Goal: Task Accomplishment & Management: Manage account settings

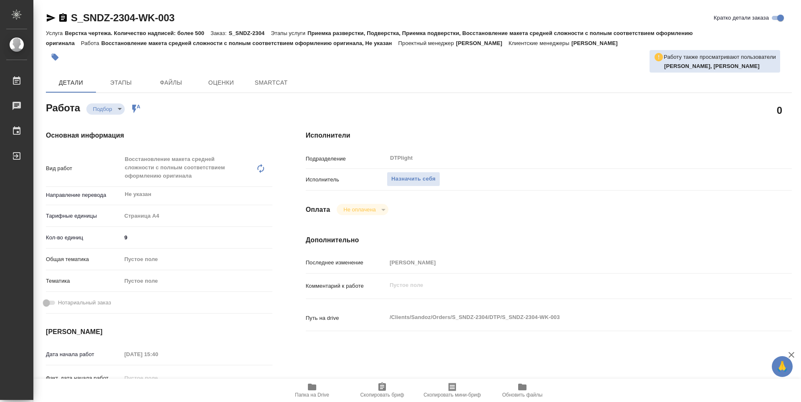
type textarea "x"
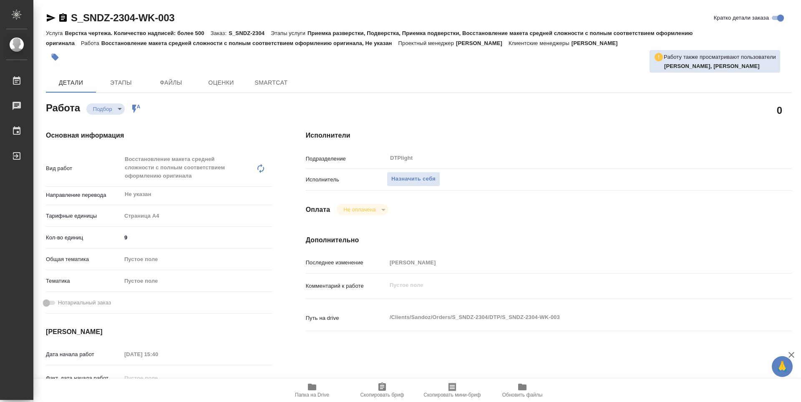
type textarea "x"
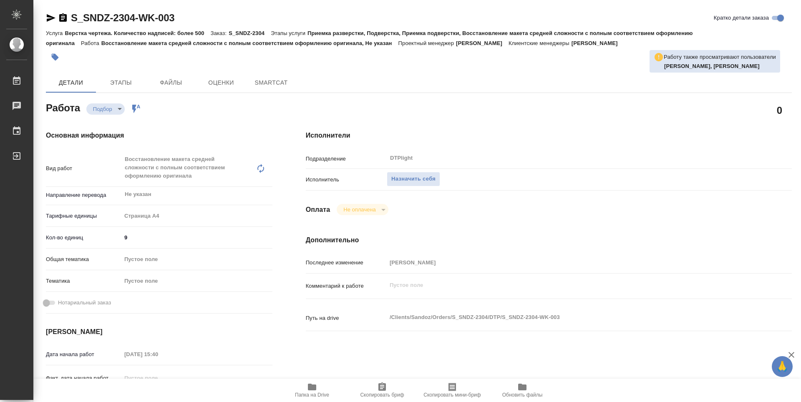
scroll to position [42, 0]
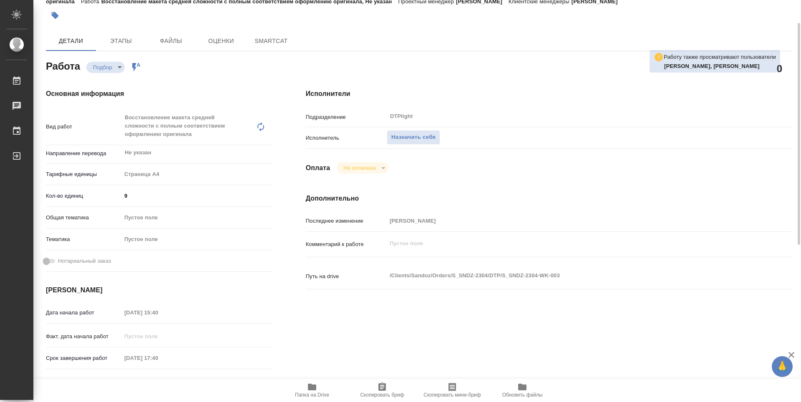
type textarea "x"
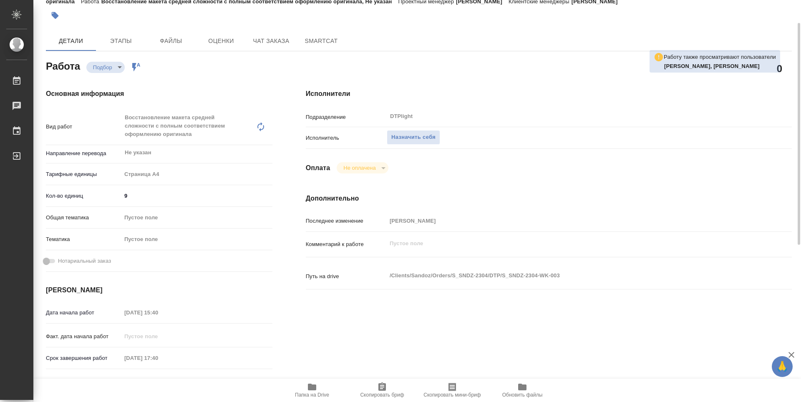
click at [308, 392] on span "Папка на Drive" at bounding box center [312, 395] width 34 height 6
type textarea "x"
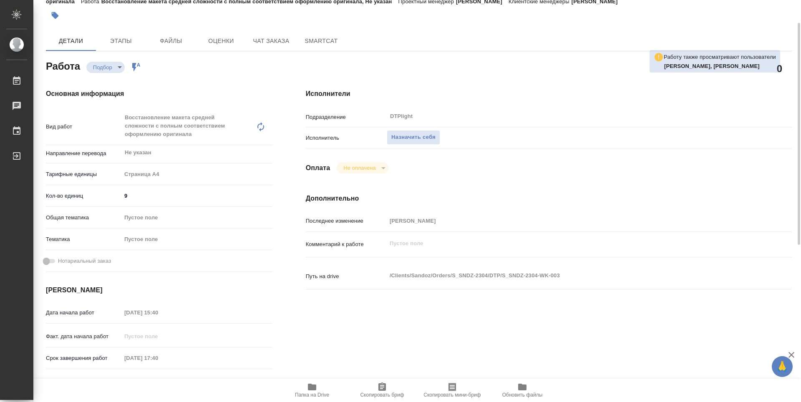
type textarea "x"
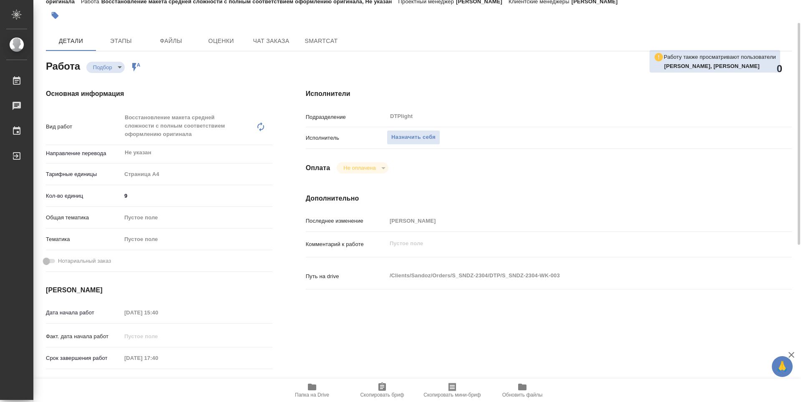
type textarea "x"
click at [431, 139] on span "Назначить себя" at bounding box center [413, 138] width 44 height 10
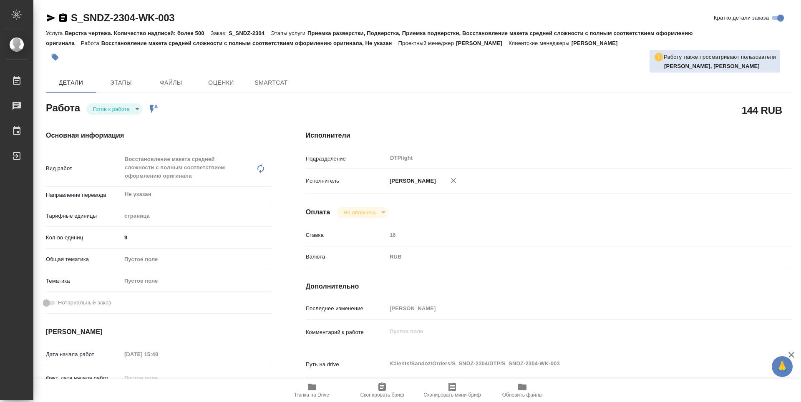
type textarea "x"
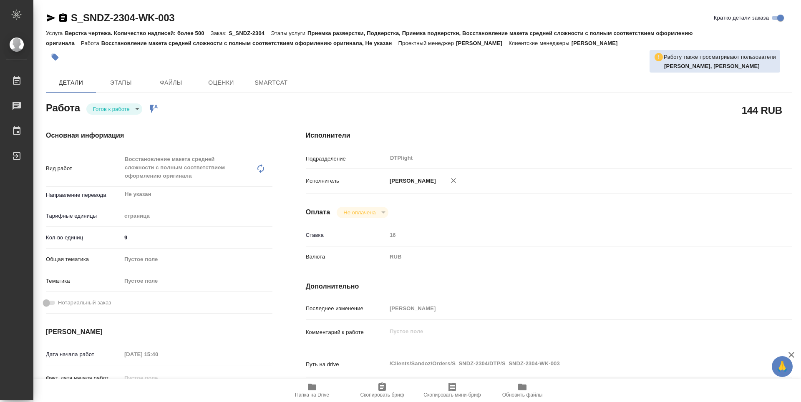
type textarea "x"
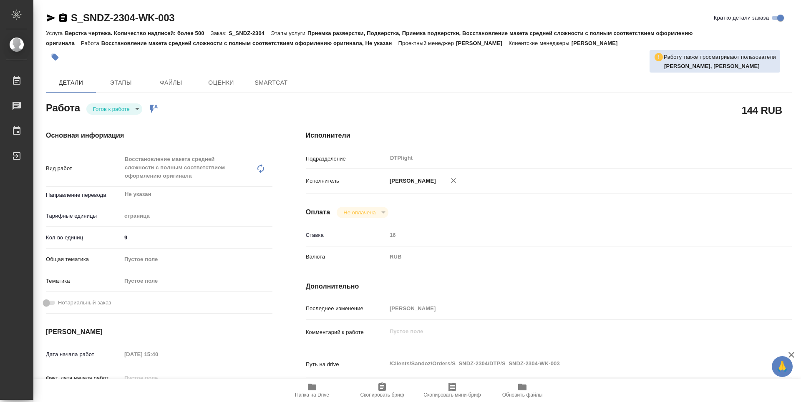
type textarea "x"
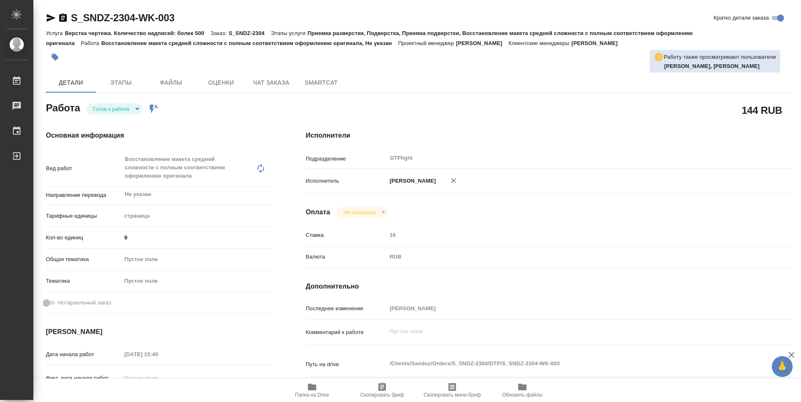
click at [134, 108] on body "🙏 .cls-1 fill:#fff; AWATERA Guselnikov Roman Работы Чаты График Выйти S_SNDZ-23…" at bounding box center [400, 201] width 801 height 402
click at [116, 112] on button "В работе" at bounding box center [107, 108] width 28 height 9
type textarea "x"
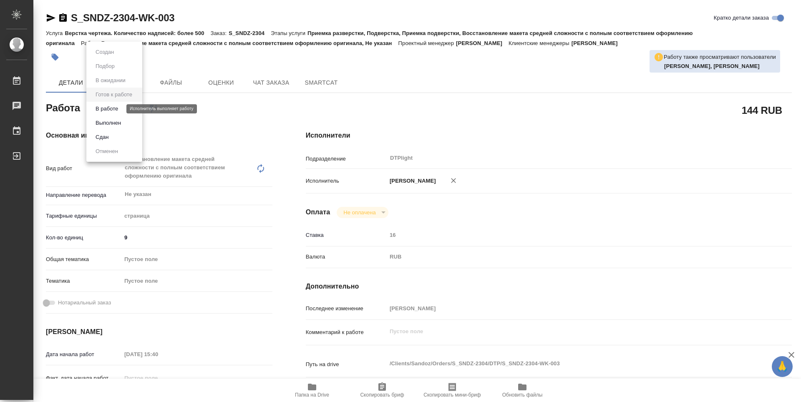
type textarea "x"
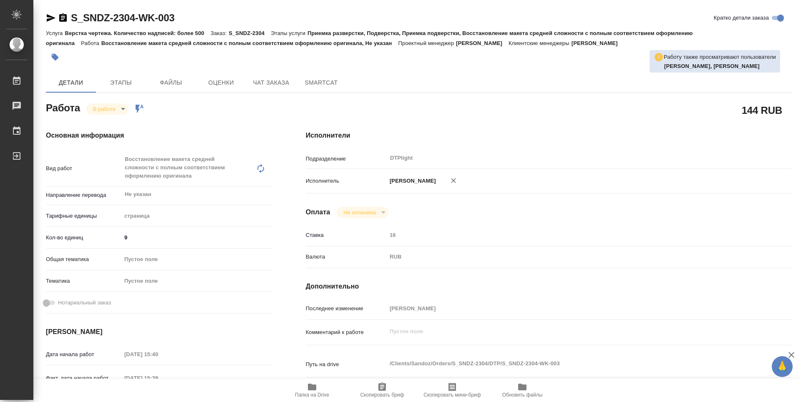
type textarea "x"
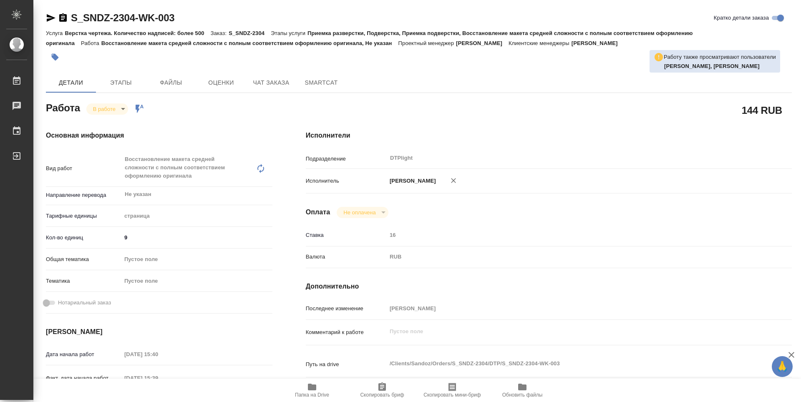
type textarea "x"
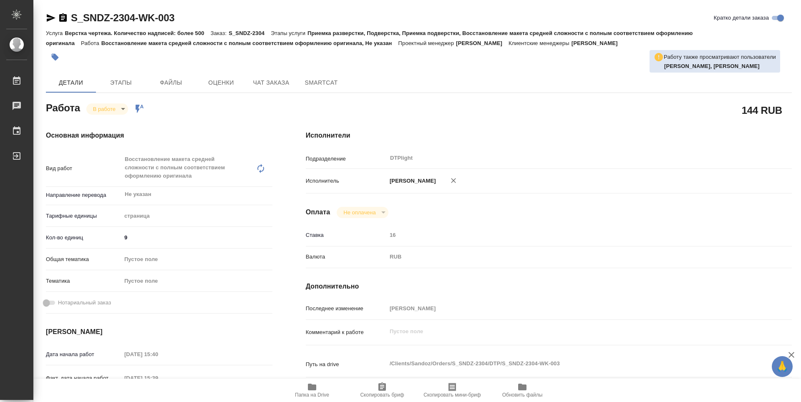
type textarea "x"
click at [61, 15] on icon "button" at bounding box center [63, 17] width 8 height 8
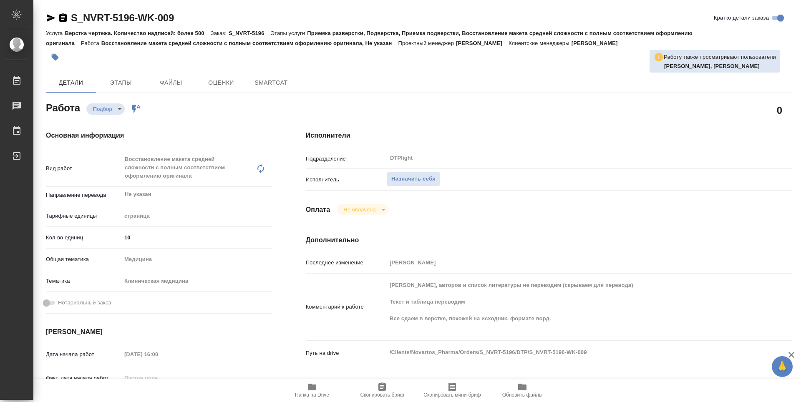
type textarea "x"
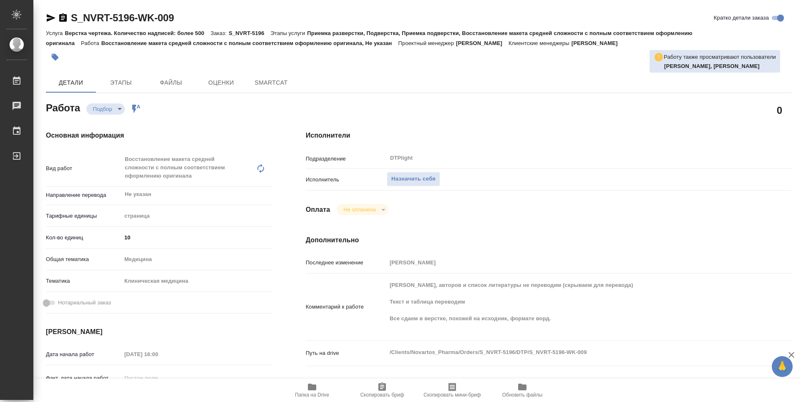
type textarea "x"
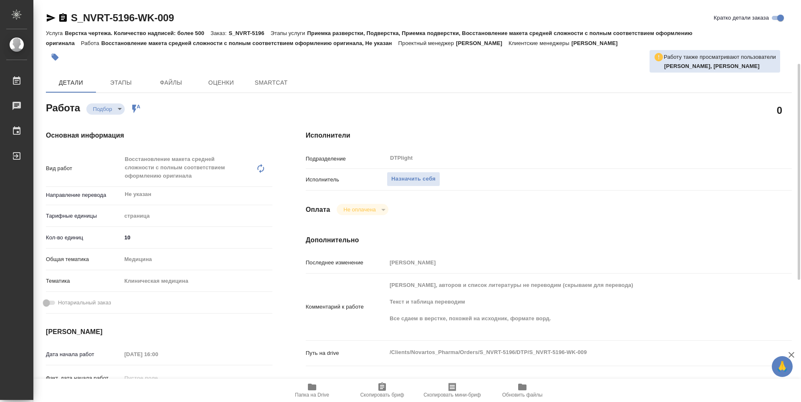
scroll to position [83, 0]
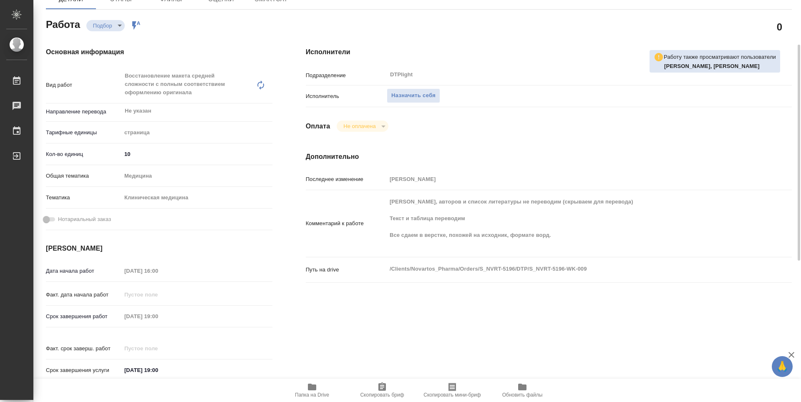
type textarea "x"
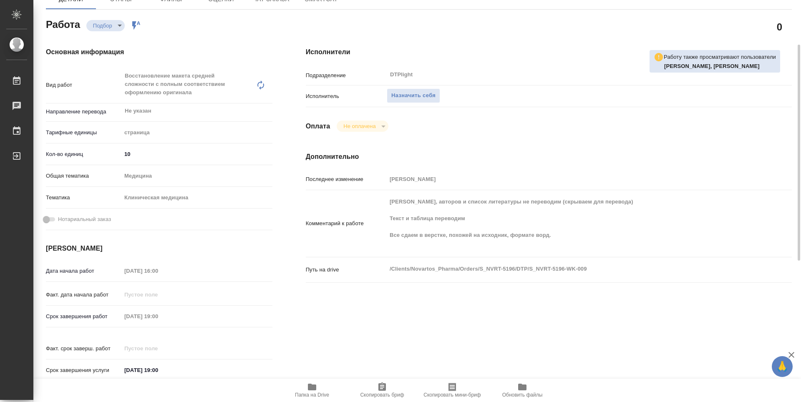
click at [319, 390] on span "Папка на Drive" at bounding box center [312, 390] width 60 height 16
type textarea "x"
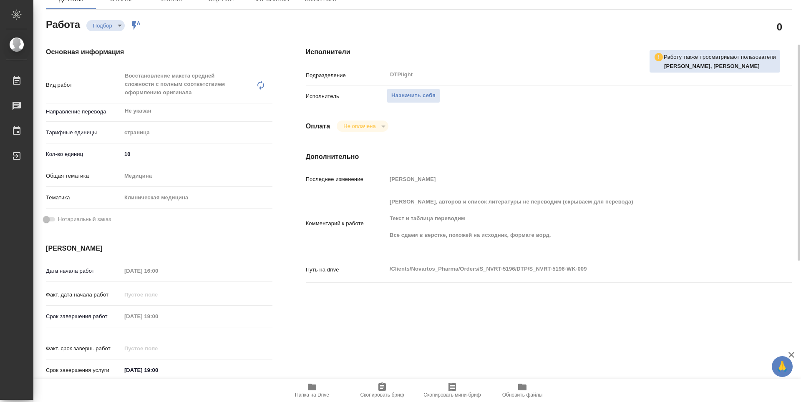
type textarea "x"
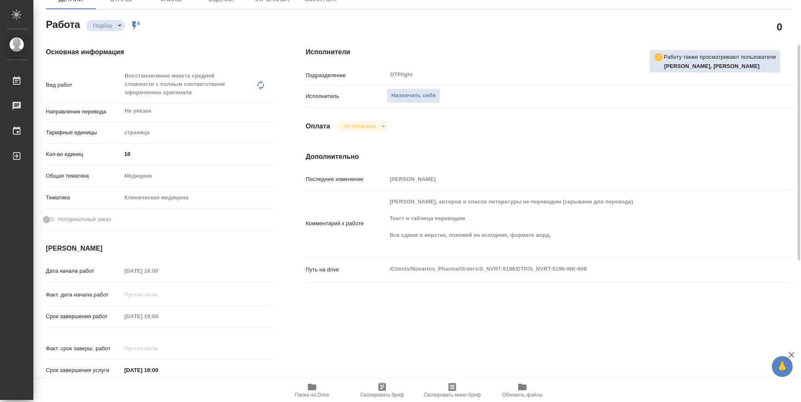
type textarea "x"
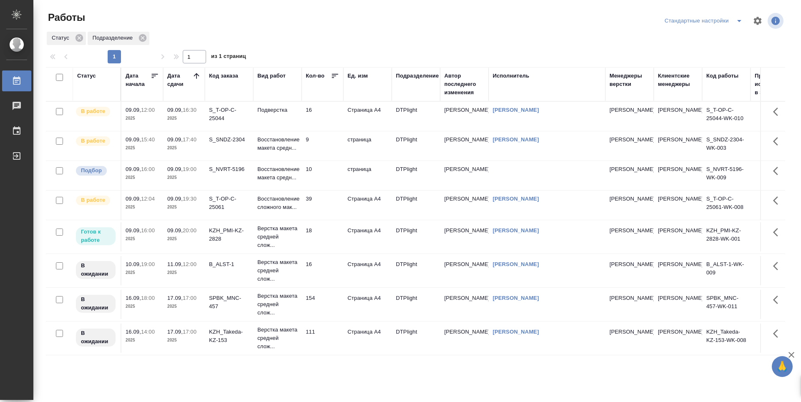
click at [319, 122] on td "16" at bounding box center [323, 116] width 42 height 29
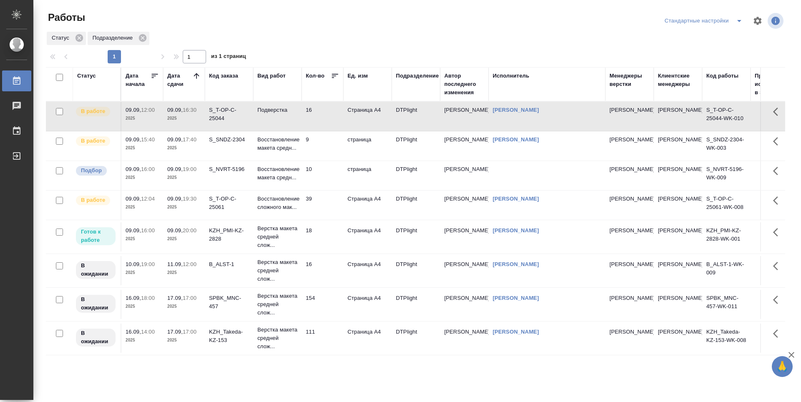
click at [331, 247] on td "18" at bounding box center [323, 236] width 42 height 29
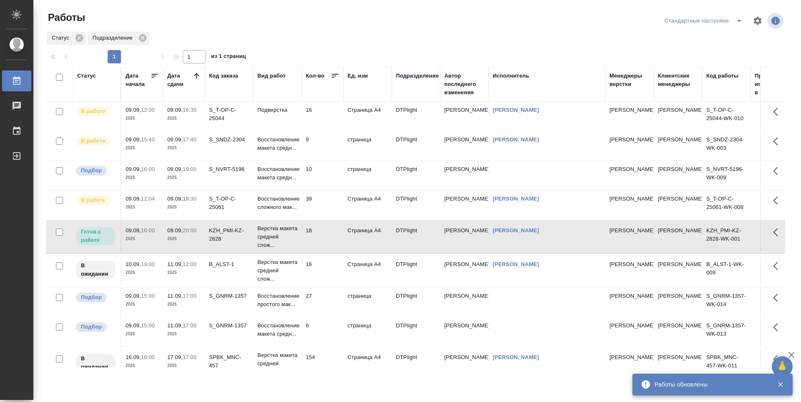
click at [332, 121] on td "16" at bounding box center [323, 116] width 42 height 29
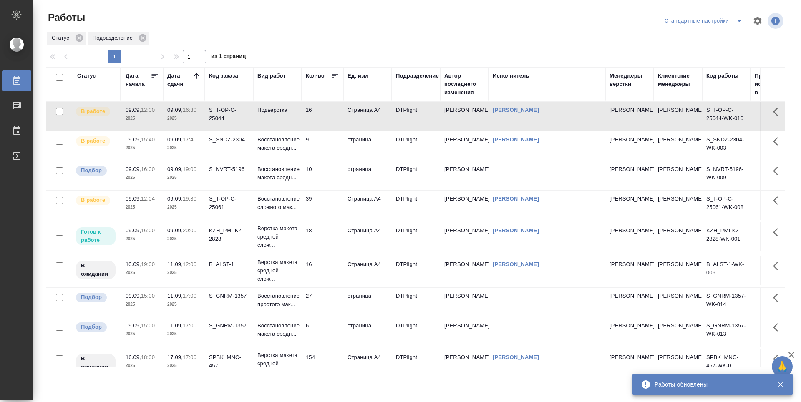
click at [332, 121] on td "16" at bounding box center [323, 116] width 42 height 29
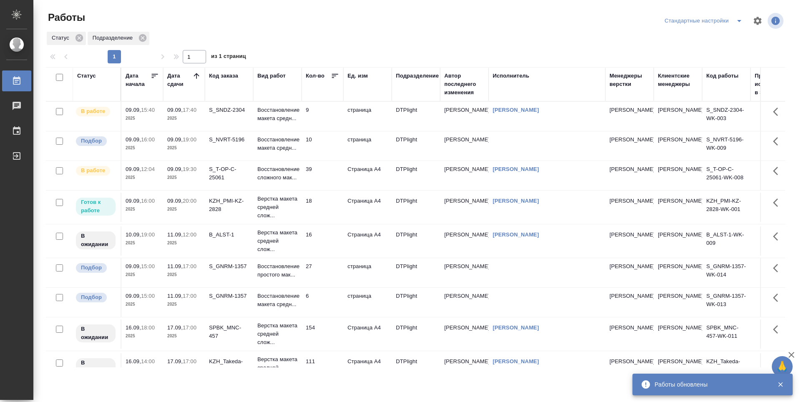
click at [319, 112] on td "9" at bounding box center [323, 116] width 42 height 29
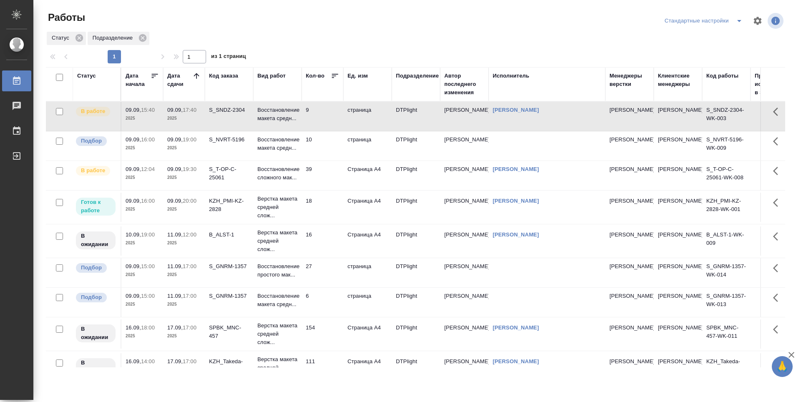
click at [320, 178] on td "39" at bounding box center [323, 175] width 42 height 29
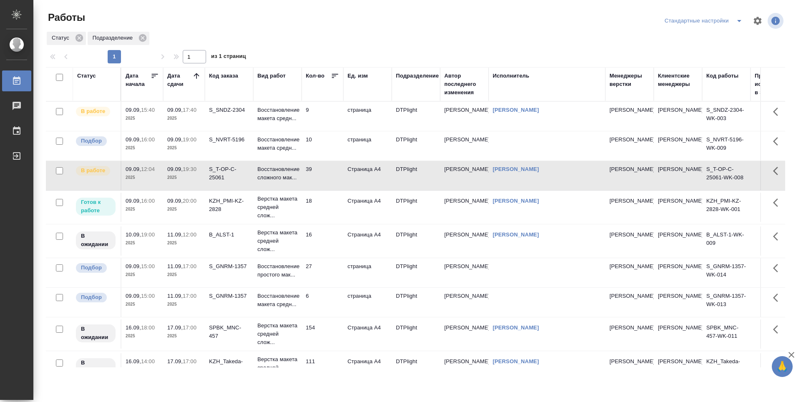
click at [324, 206] on td "18" at bounding box center [323, 207] width 42 height 29
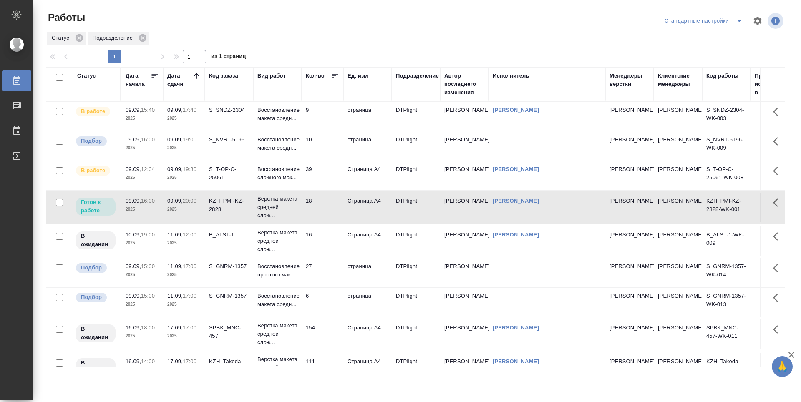
click at [325, 231] on td "16" at bounding box center [323, 240] width 42 height 29
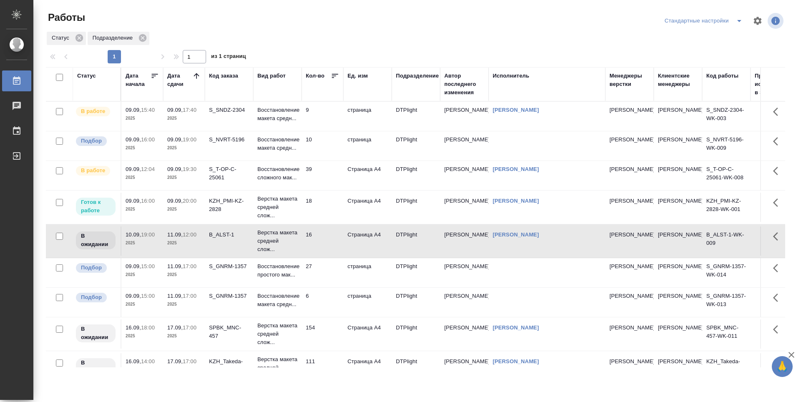
click at [326, 171] on td "39" at bounding box center [323, 175] width 42 height 29
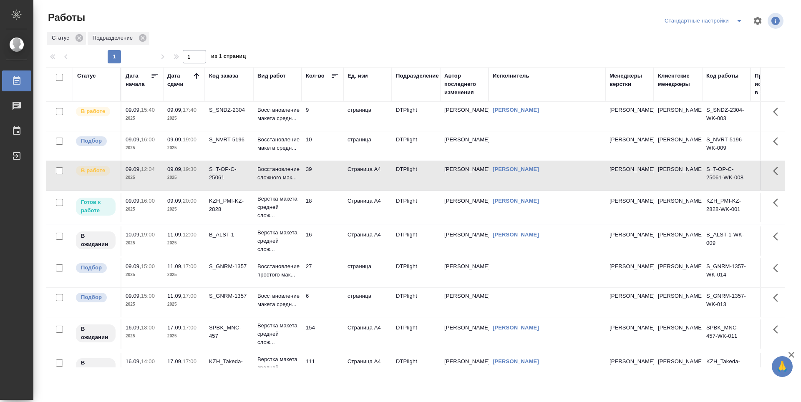
click at [328, 114] on td "9" at bounding box center [323, 116] width 42 height 29
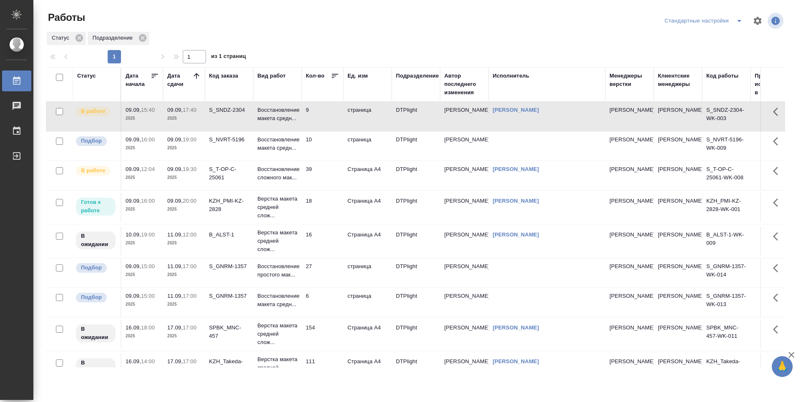
click at [328, 114] on td "9" at bounding box center [323, 116] width 42 height 29
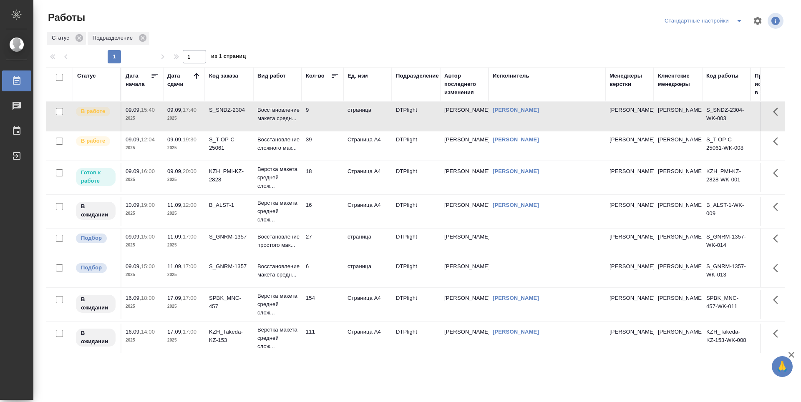
click at [186, 243] on p "2025" at bounding box center [183, 245] width 33 height 8
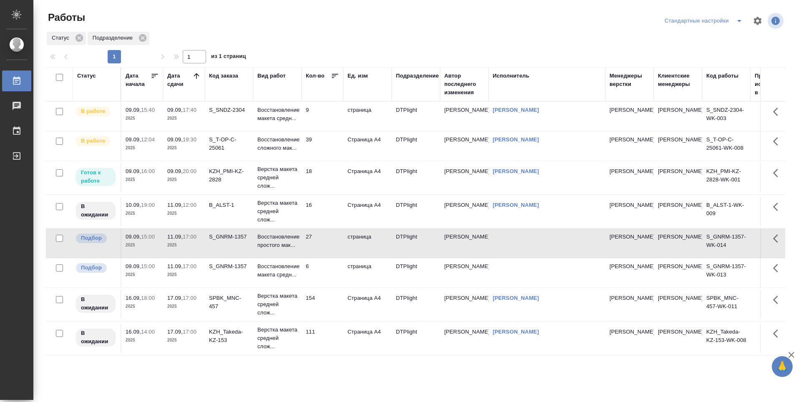
click at [185, 268] on p "17:00" at bounding box center [190, 266] width 14 height 6
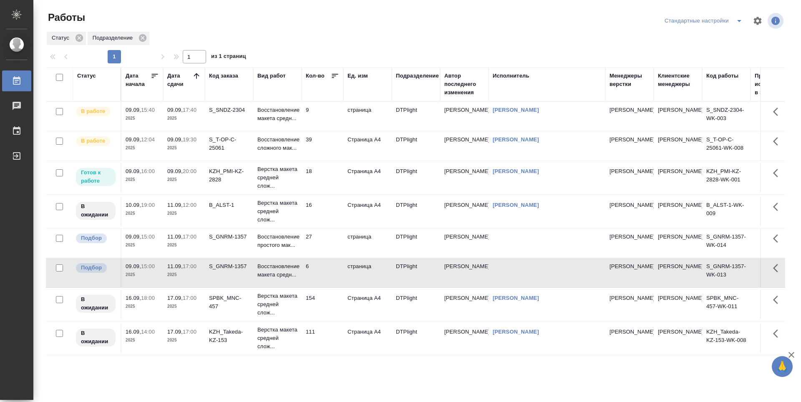
click at [328, 115] on td "9" at bounding box center [323, 116] width 42 height 29
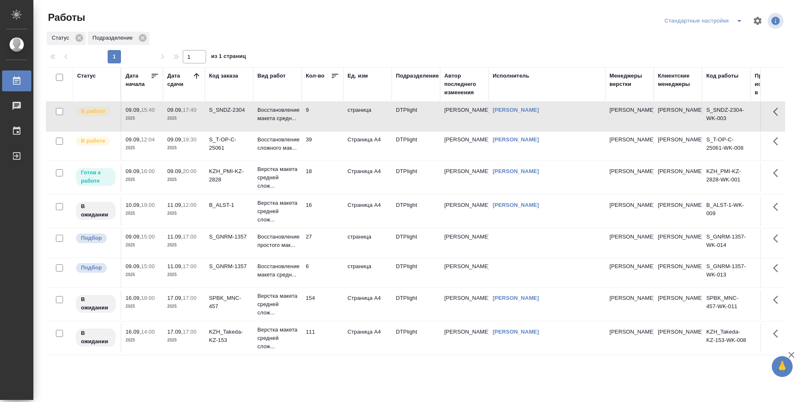
click at [328, 146] on td "39" at bounding box center [323, 145] width 42 height 29
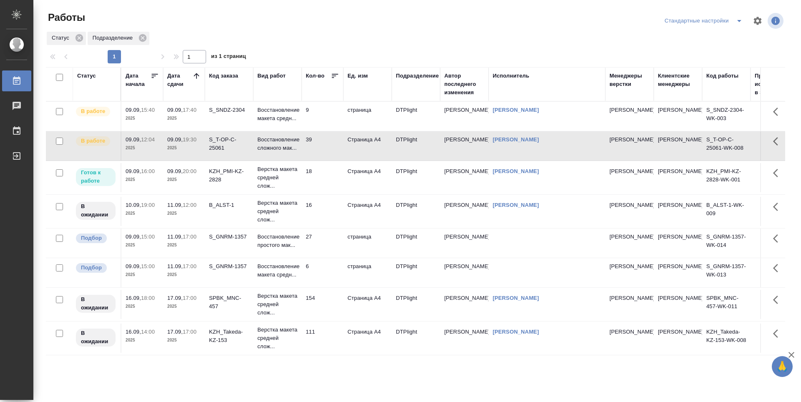
click at [325, 173] on td "18" at bounding box center [323, 177] width 42 height 29
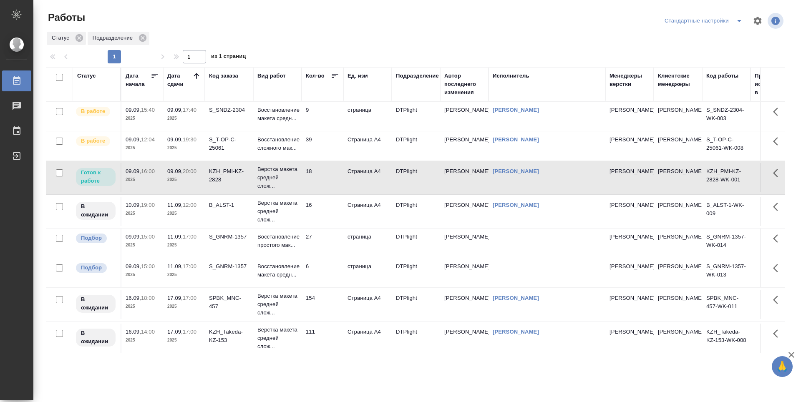
click at [325, 178] on td "18" at bounding box center [323, 177] width 42 height 29
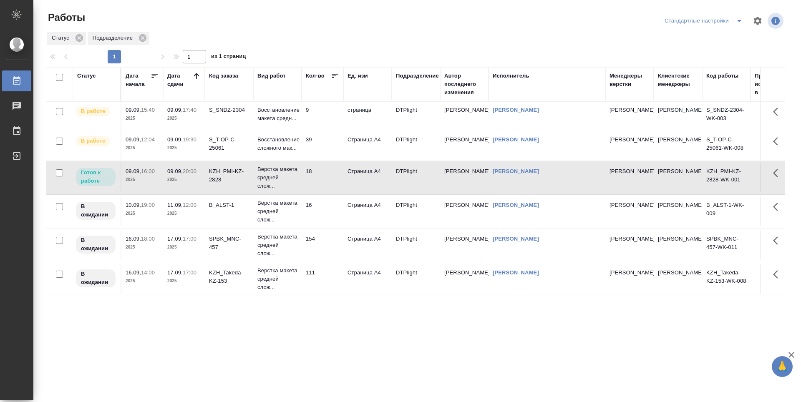
click at [312, 307] on div "Статус Дата начала Дата сдачи Код заказа Вид работ Кол-во Ед. изм Подразделение…" at bounding box center [415, 217] width 739 height 300
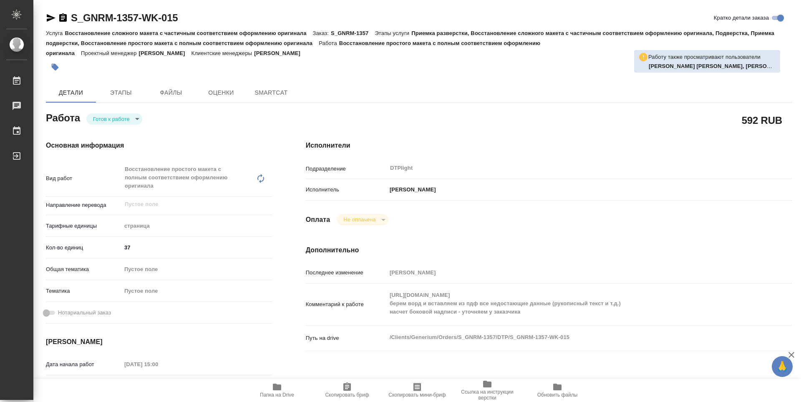
type textarea "x"
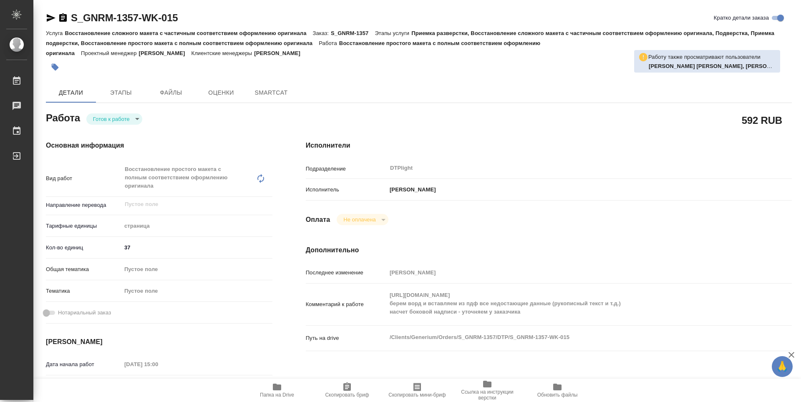
type textarea "x"
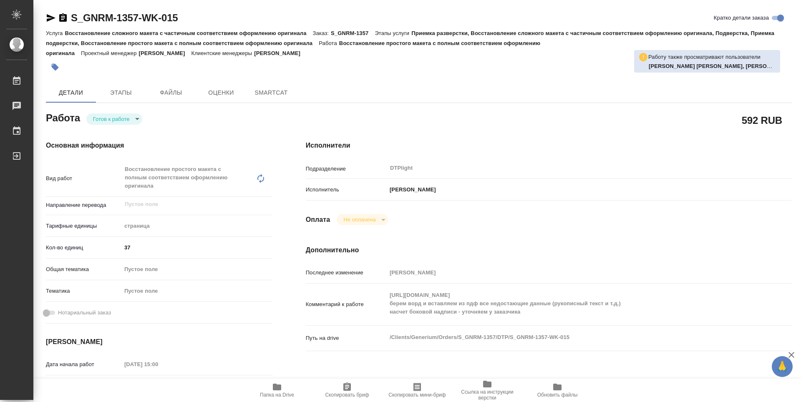
type textarea "x"
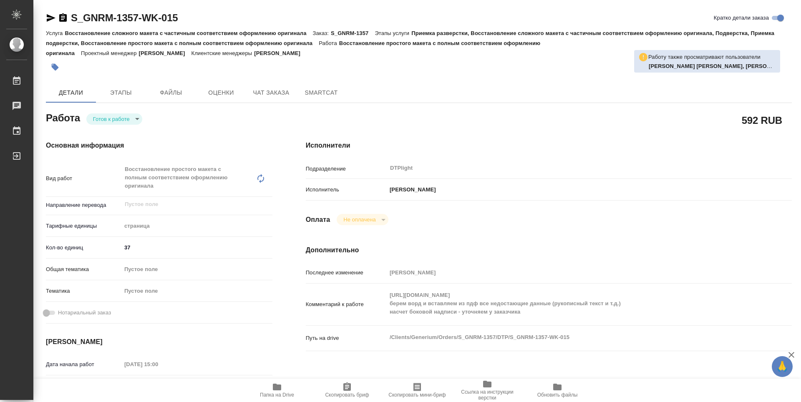
type textarea "x"
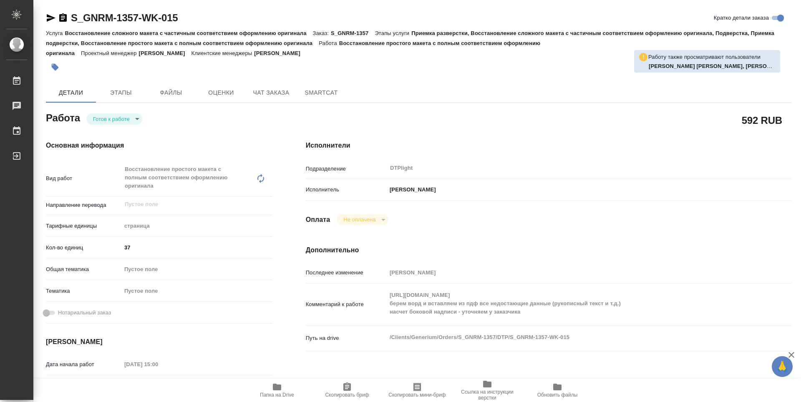
type textarea "x"
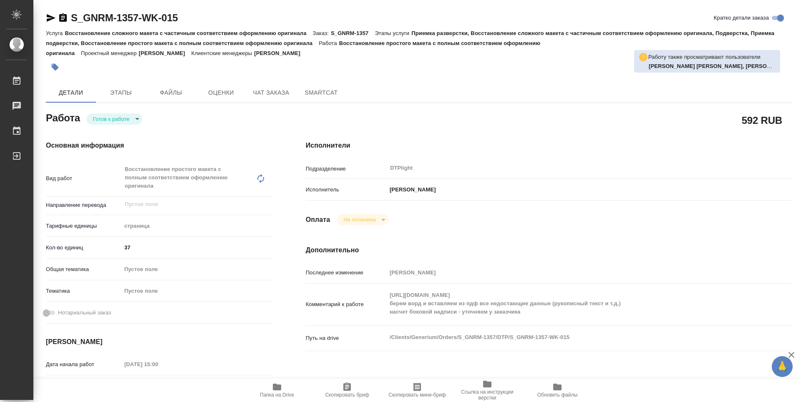
click at [386, 295] on div "Комментарий к работе https://drive.awatera.com/s/pCeZaKLjMxbfaxQ берем ворд и в…" at bounding box center [549, 304] width 486 height 35
click at [276, 389] on icon "button" at bounding box center [277, 387] width 8 height 7
type textarea "x"
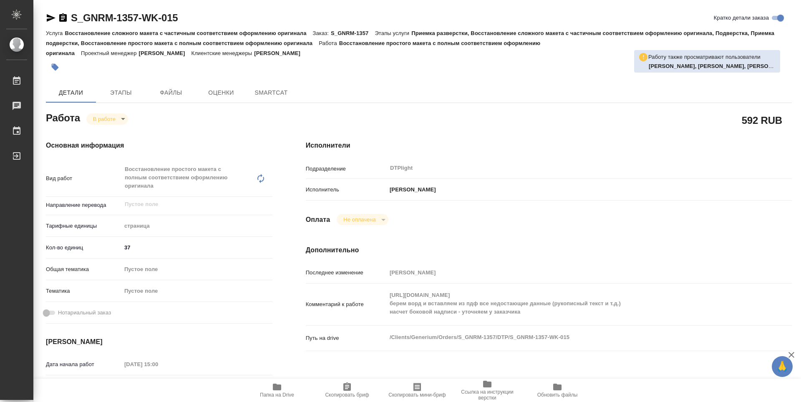
type textarea "x"
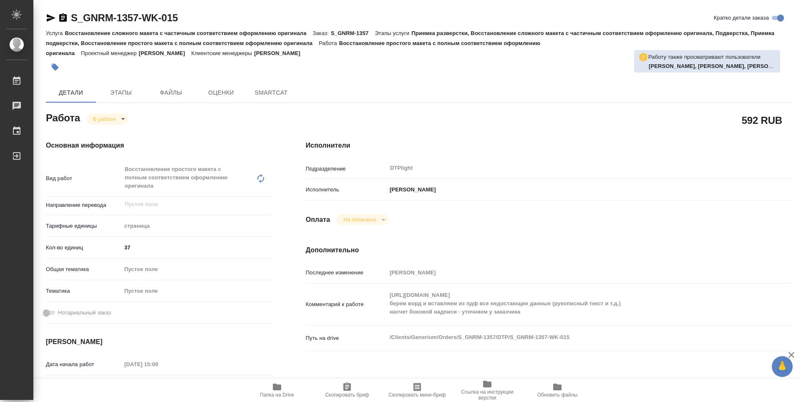
type textarea "x"
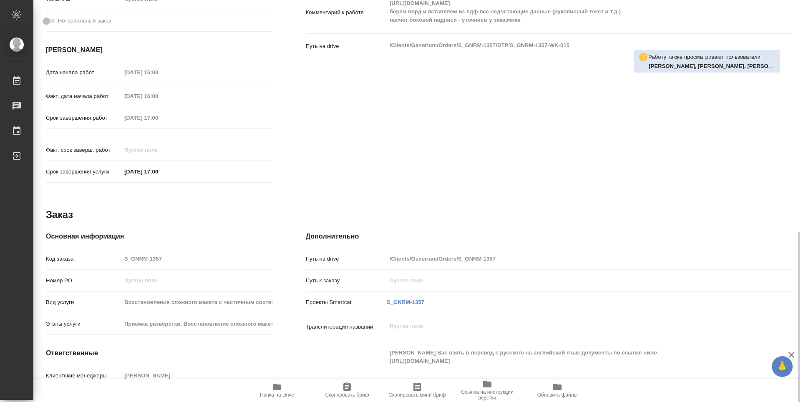
type textarea "x"
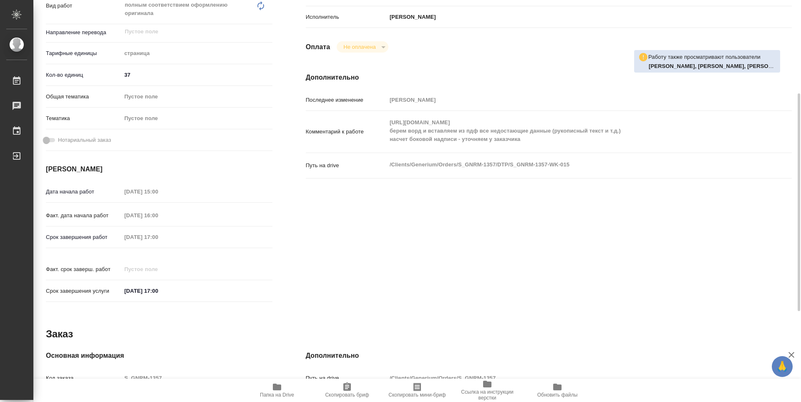
type textarea "x"
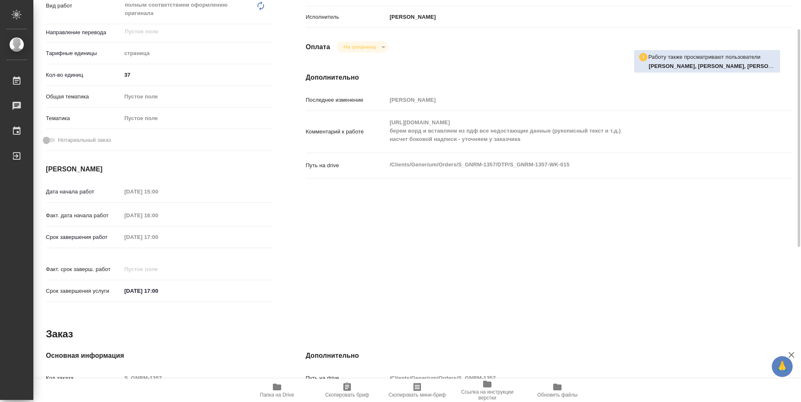
scroll to position [89, 0]
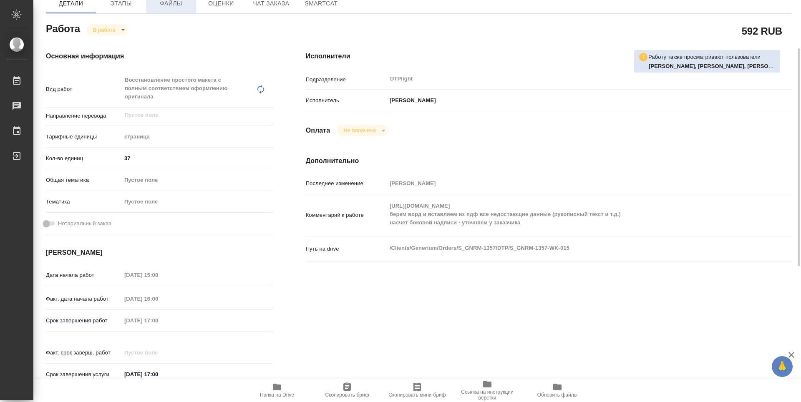
type textarea "x"
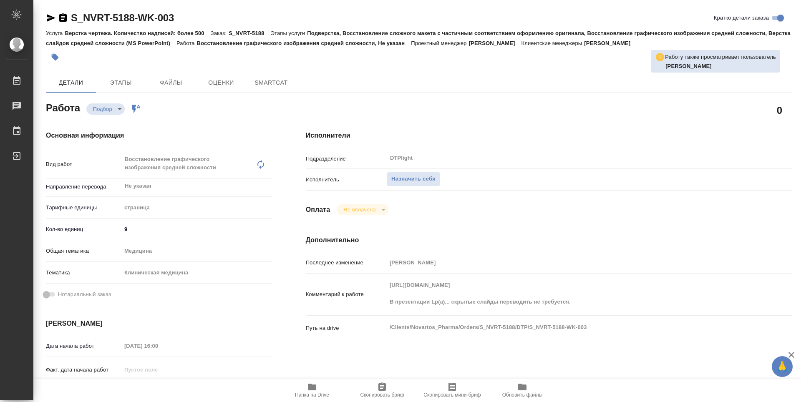
type textarea "x"
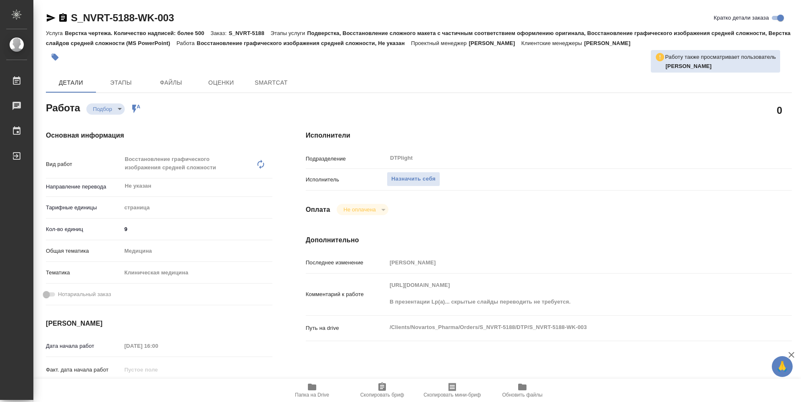
type textarea "x"
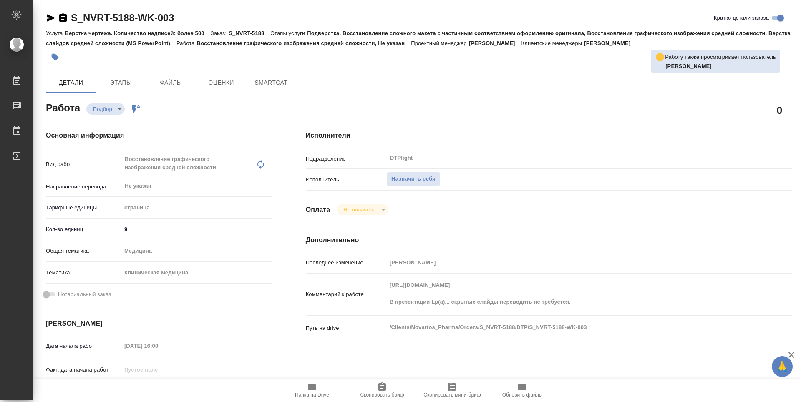
type textarea "x"
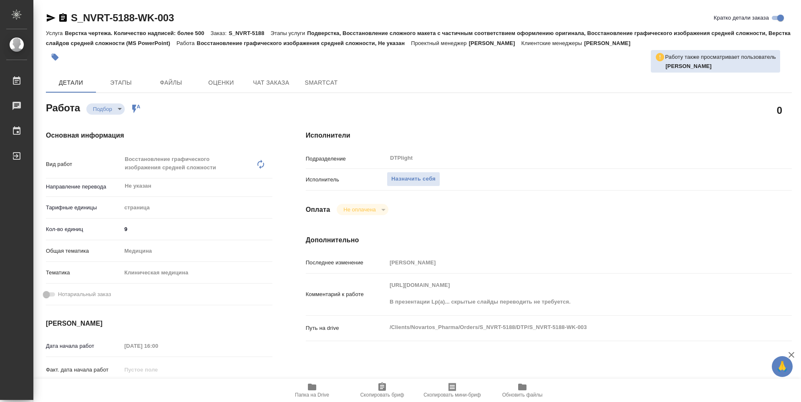
type textarea "x"
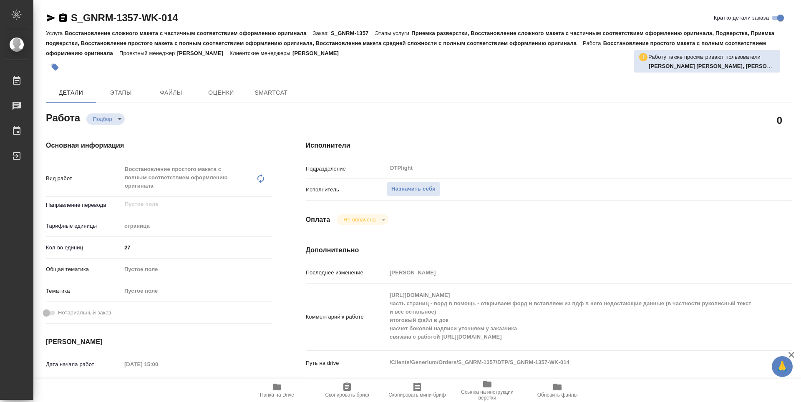
type textarea "x"
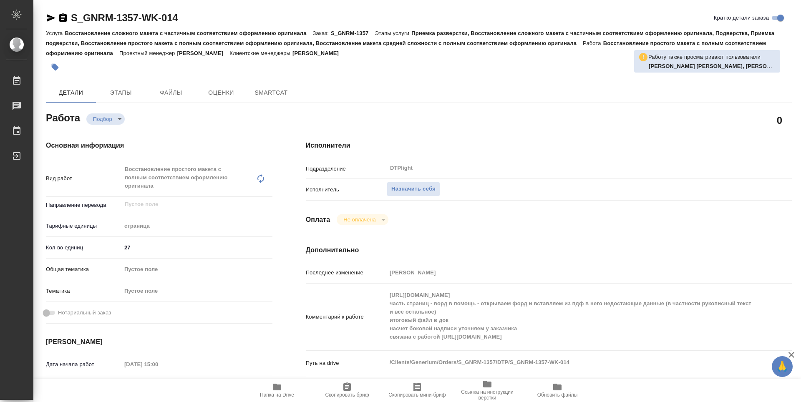
type textarea "x"
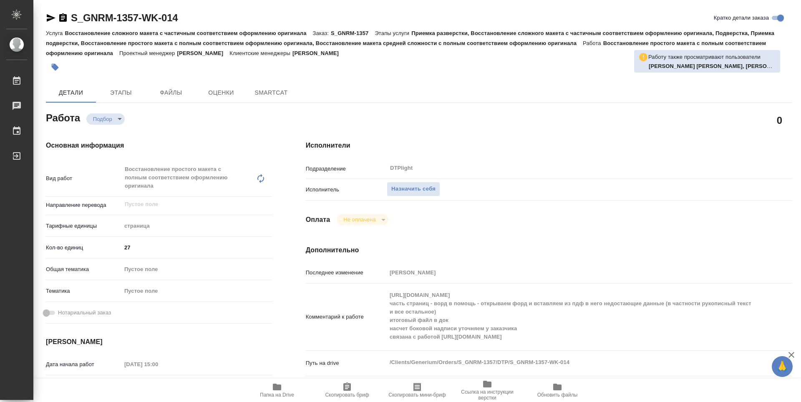
type textarea "x"
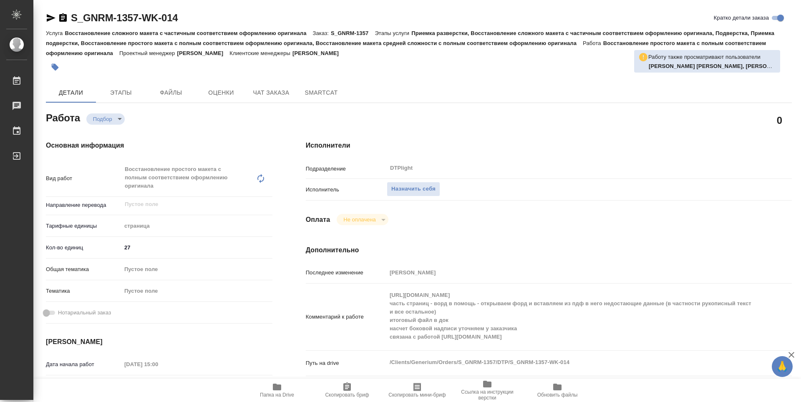
type textarea "x"
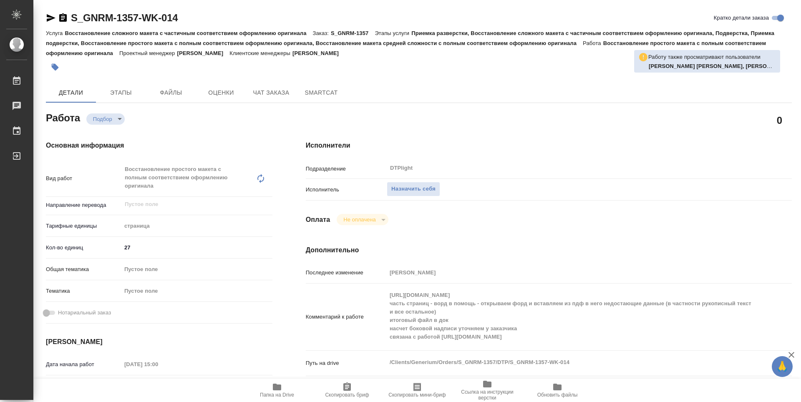
type textarea "x"
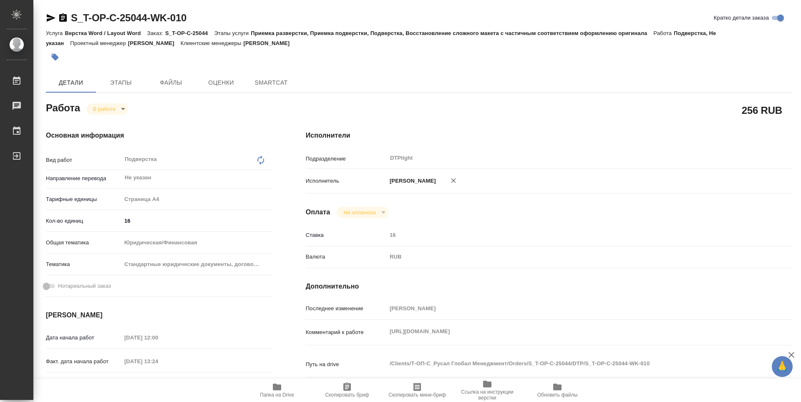
type textarea "x"
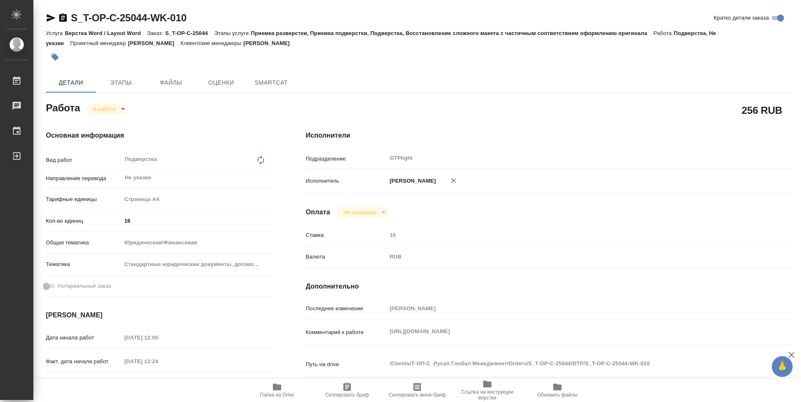
type textarea "x"
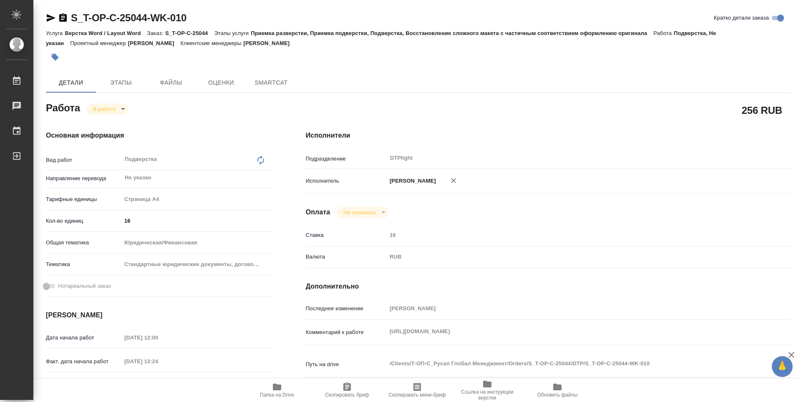
type textarea "x"
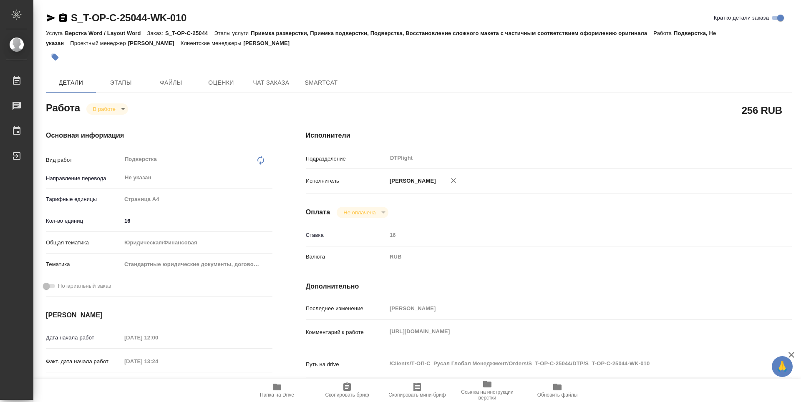
type textarea "x"
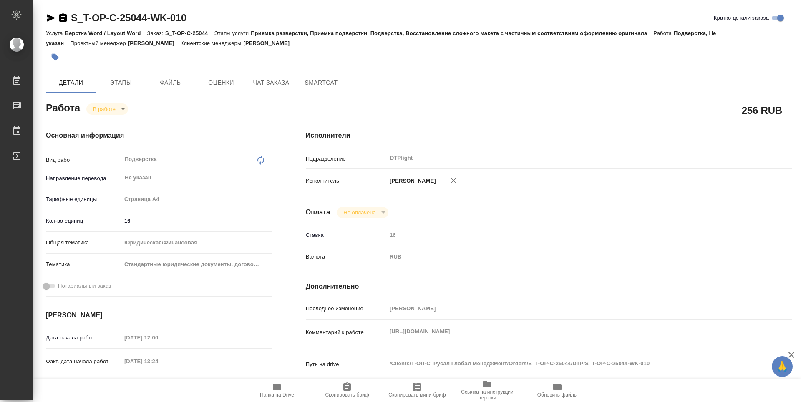
click at [270, 396] on span "Папка на Drive" at bounding box center [277, 395] width 34 height 6
type textarea "x"
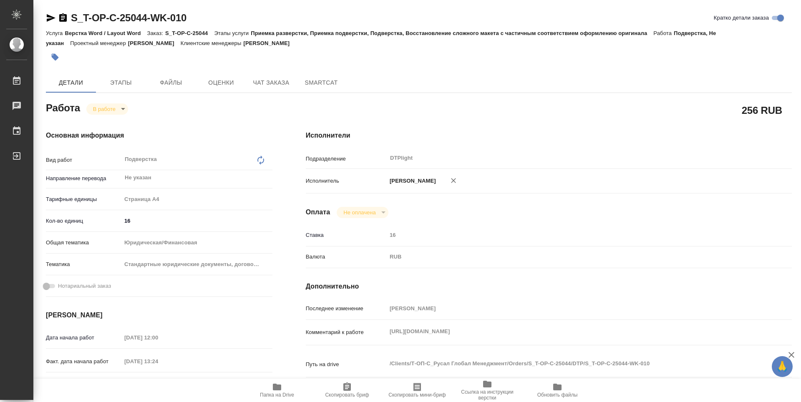
type textarea "x"
click at [125, 108] on body "🙏 .cls-1 fill:#fff; AWATERA Guselnikov Roman Работы 0 Чаты График Выйти S_T-OP-…" at bounding box center [400, 201] width 801 height 402
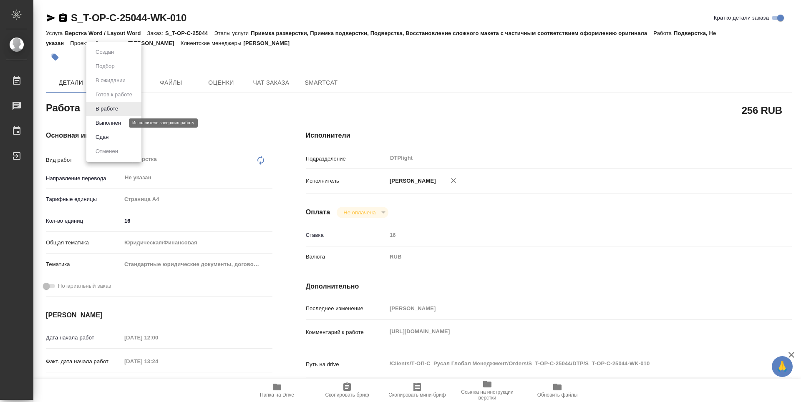
click at [121, 127] on button "Выполнен" at bounding box center [108, 122] width 30 height 9
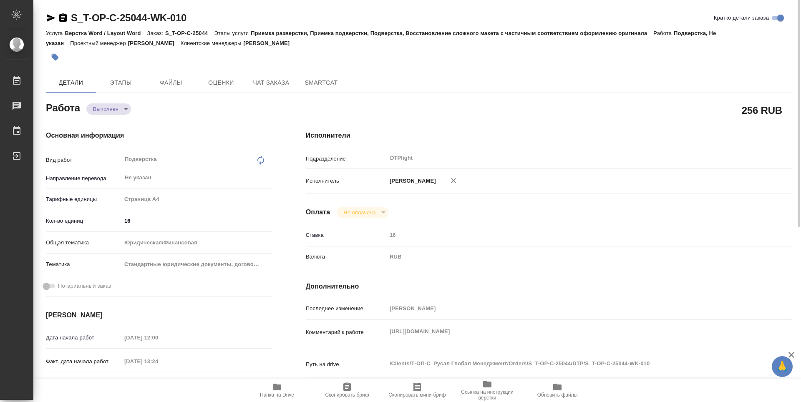
type textarea "x"
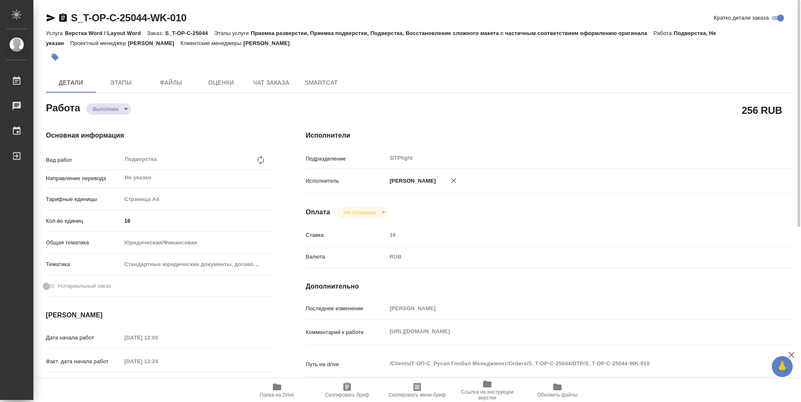
click at [64, 18] on icon "button" at bounding box center [63, 18] width 10 height 10
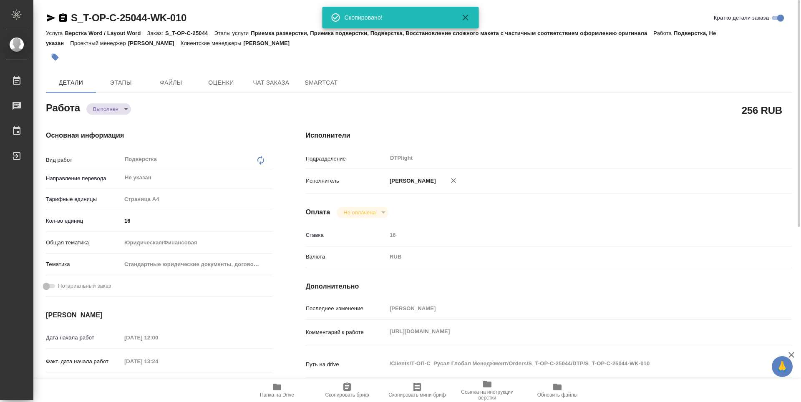
type textarea "x"
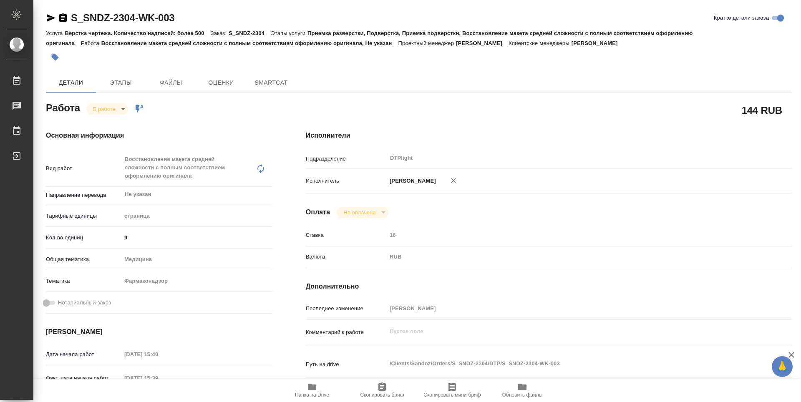
type textarea "x"
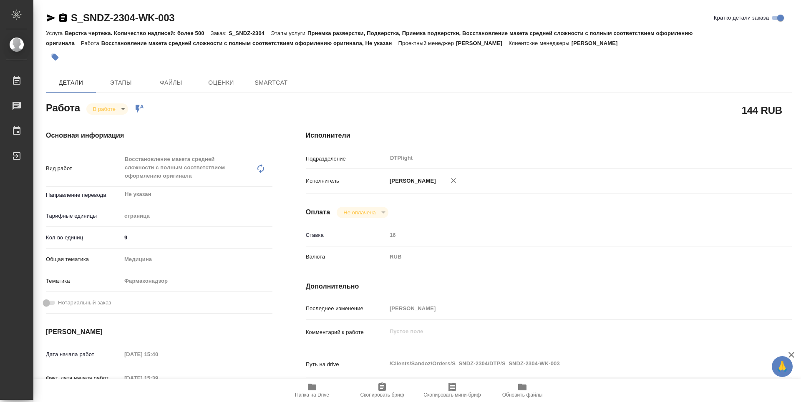
type textarea "x"
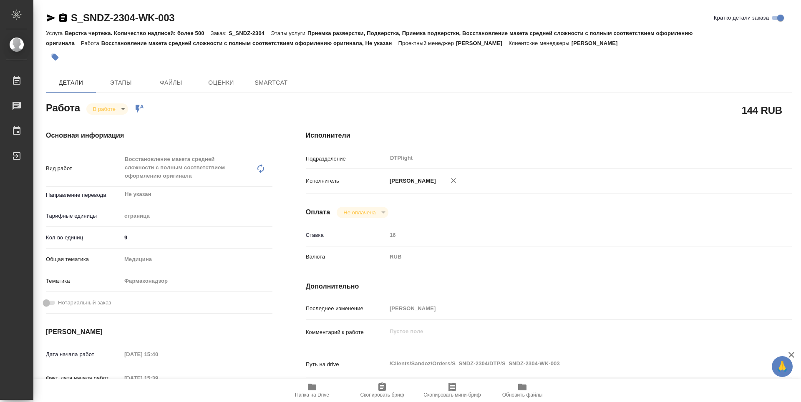
type textarea "x"
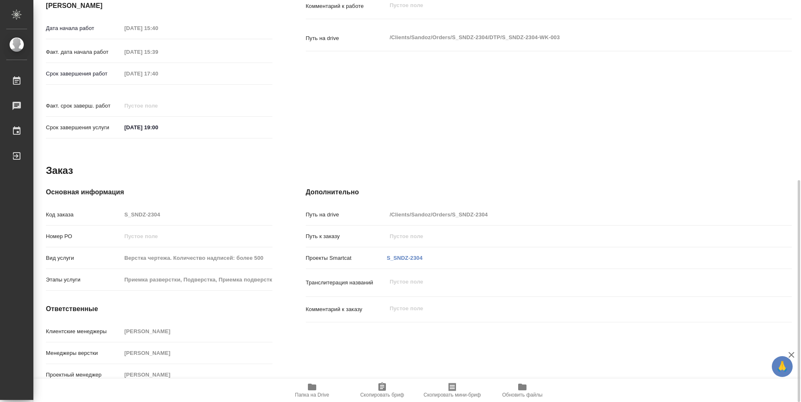
scroll to position [118, 0]
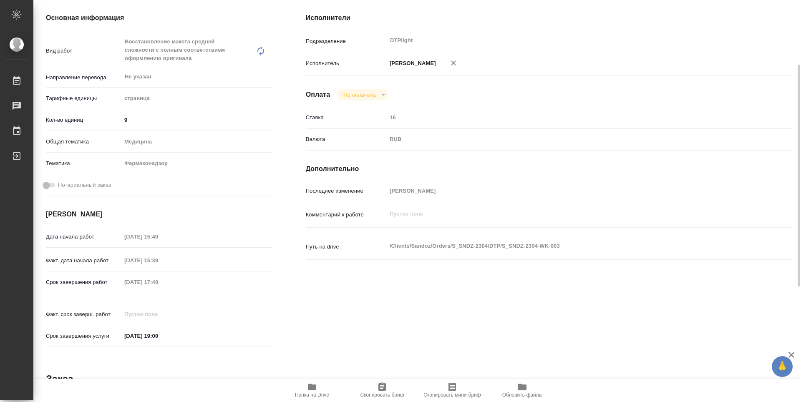
type textarea "x"
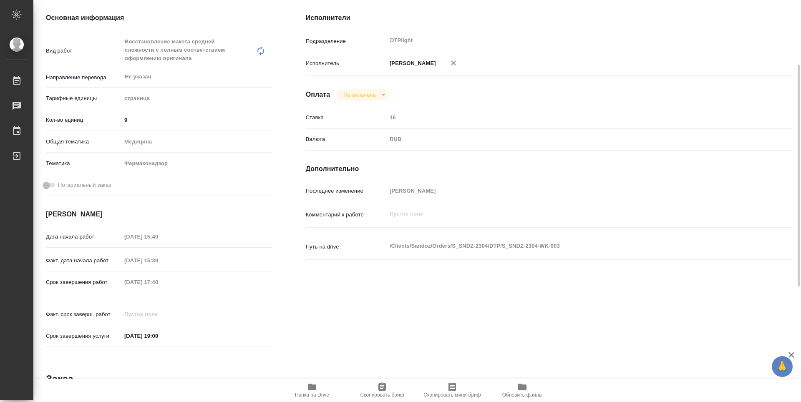
type textarea "x"
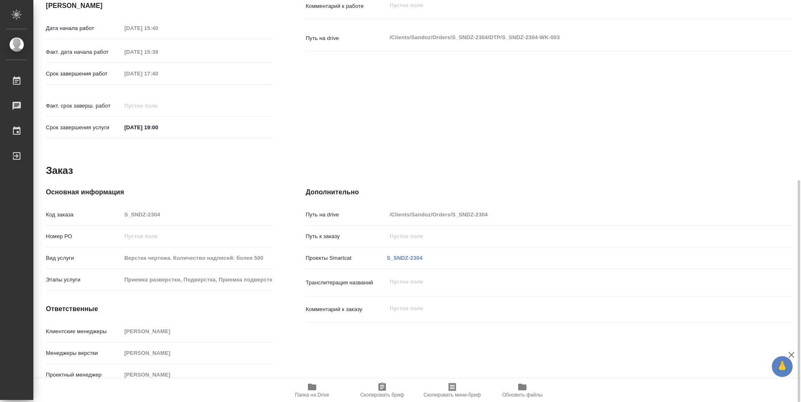
scroll to position [159, 0]
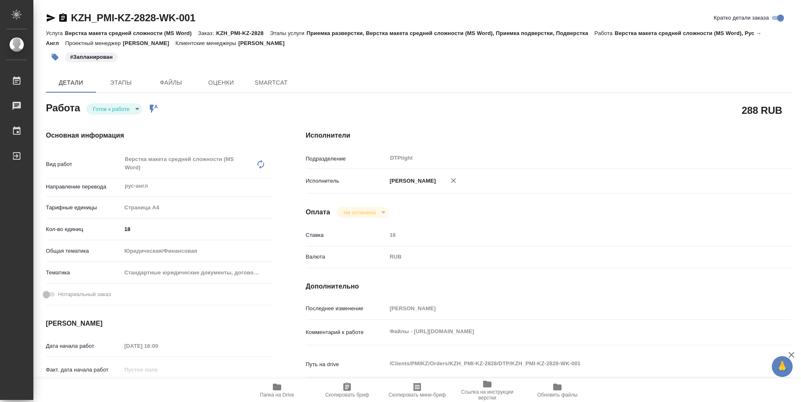
type textarea "x"
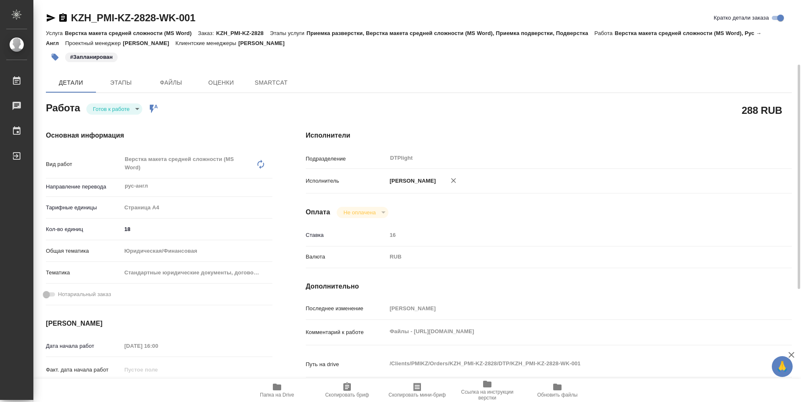
scroll to position [42, 0]
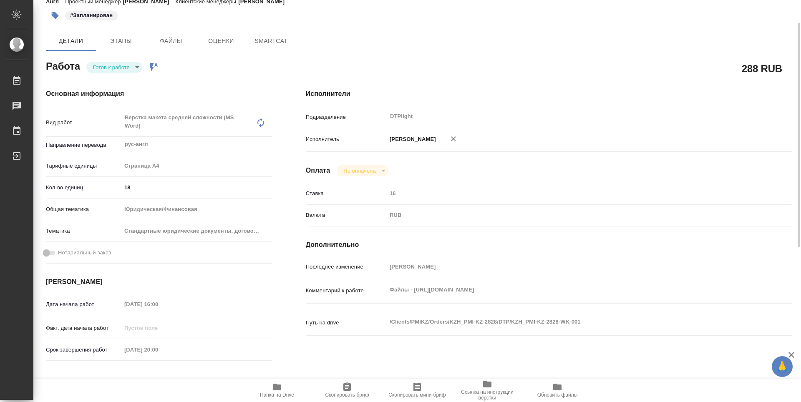
type textarea "x"
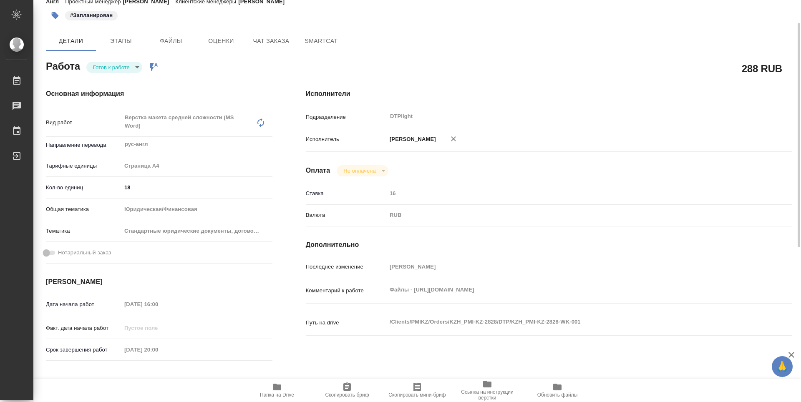
type textarea "x"
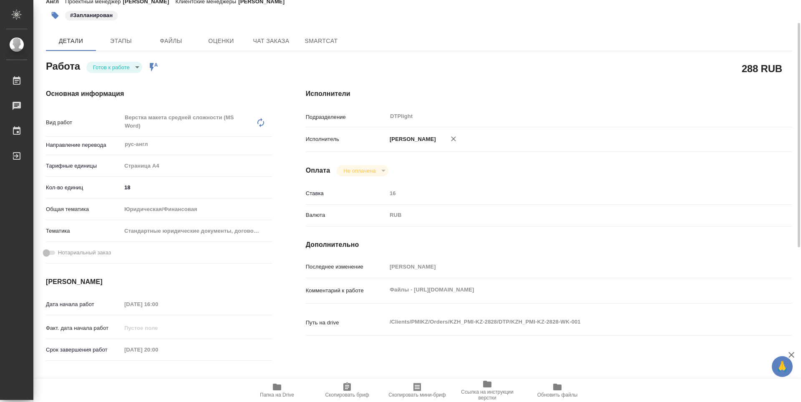
type textarea "x"
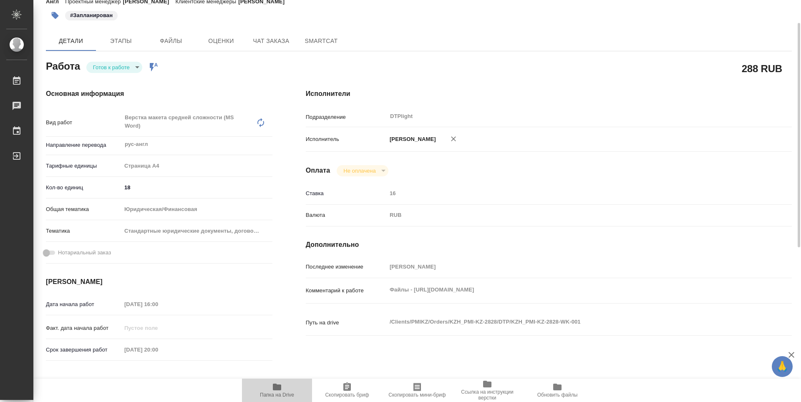
click at [293, 386] on span "Папка на Drive" at bounding box center [277, 390] width 60 height 16
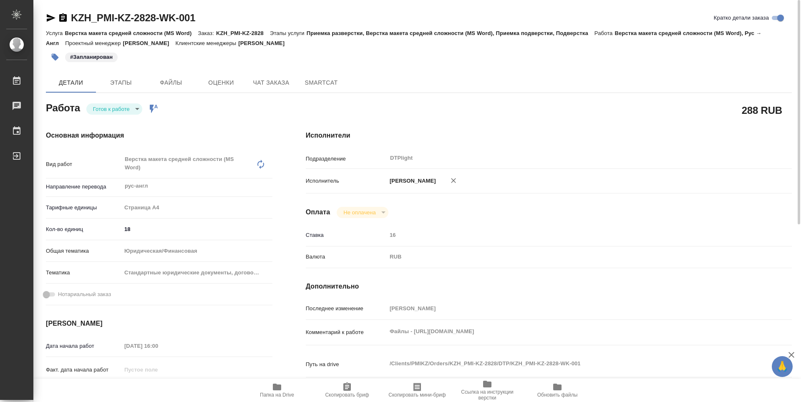
click at [64, 18] on icon "button" at bounding box center [63, 17] width 8 height 8
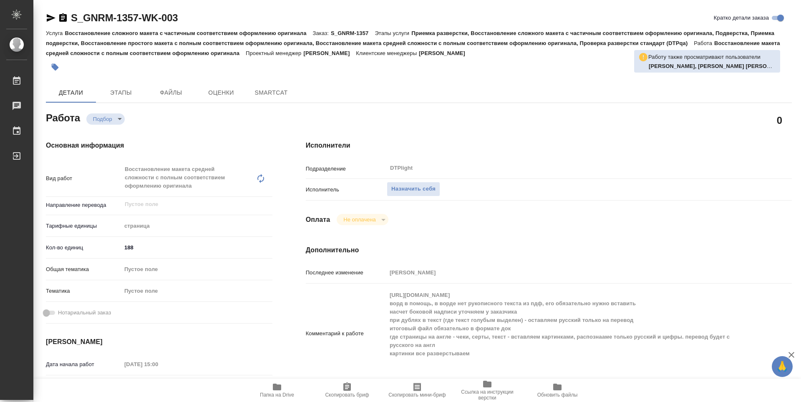
type textarea "x"
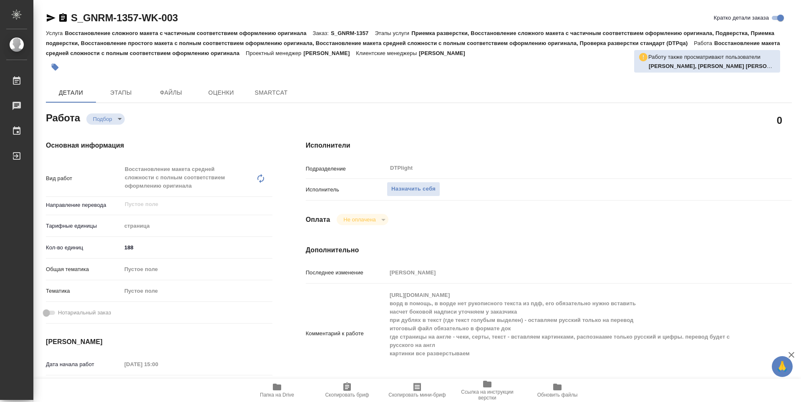
type textarea "x"
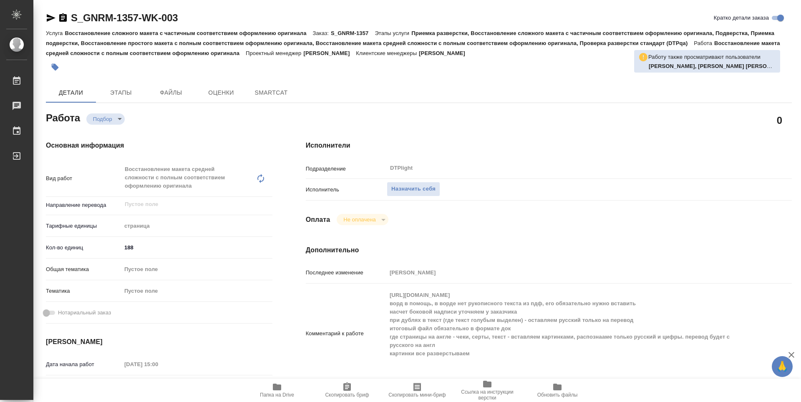
scroll to position [42, 0]
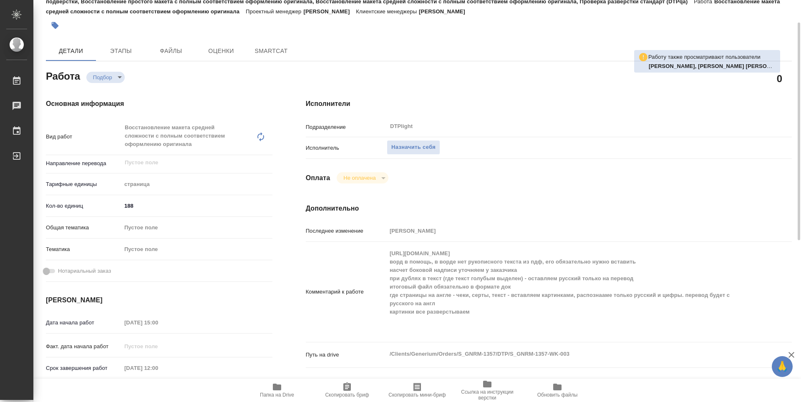
type textarea "x"
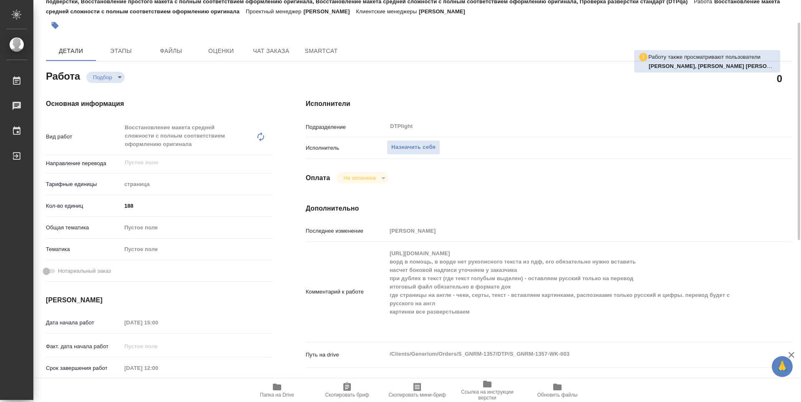
type textarea "x"
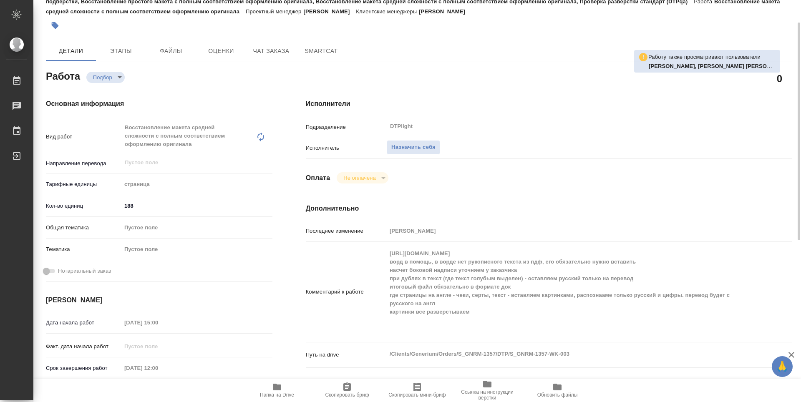
type textarea "x"
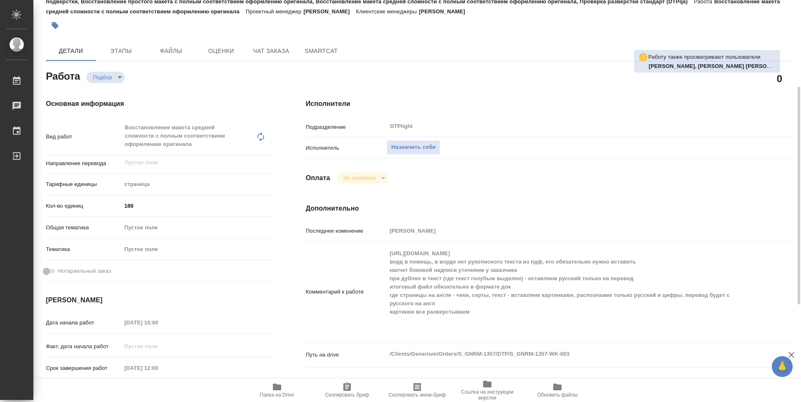
scroll to position [167, 0]
